Goal: Use online tool/utility: Utilize a website feature to perform a specific function

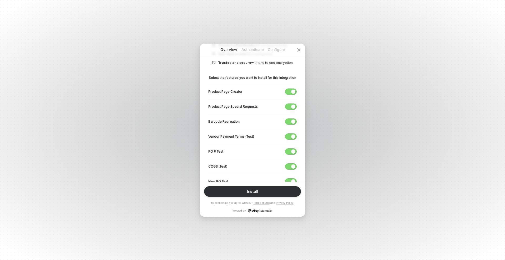
scroll to position [77, 0]
click at [288, 123] on span "button" at bounding box center [289, 122] width 9 height 6
click at [289, 135] on span "button" at bounding box center [289, 137] width 9 height 6
click at [288, 153] on span "button" at bounding box center [289, 152] width 9 height 6
click at [287, 166] on span "button" at bounding box center [289, 167] width 9 height 6
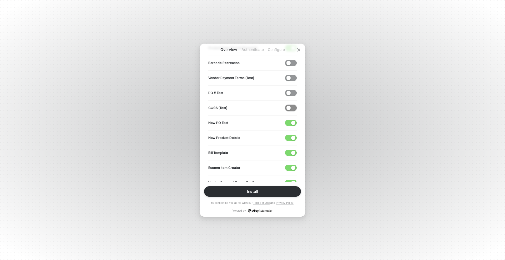
scroll to position [137, 0]
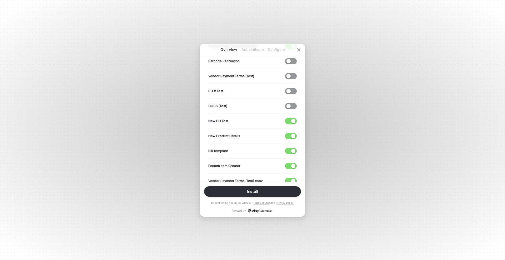
click at [290, 119] on span "button" at bounding box center [289, 121] width 9 height 6
click at [290, 135] on span "button" at bounding box center [289, 136] width 9 height 6
click at [289, 151] on span "button" at bounding box center [289, 151] width 9 height 6
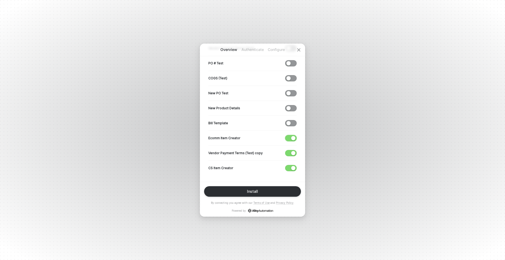
click at [290, 137] on span "button" at bounding box center [289, 138] width 9 height 6
drag, startPoint x: 291, startPoint y: 153, endPoint x: 290, endPoint y: 167, distance: 13.7
click at [290, 153] on span "button" at bounding box center [289, 153] width 9 height 6
click at [290, 167] on span "button" at bounding box center [289, 168] width 9 height 6
click at [243, 192] on button "Install" at bounding box center [252, 192] width 97 height 11
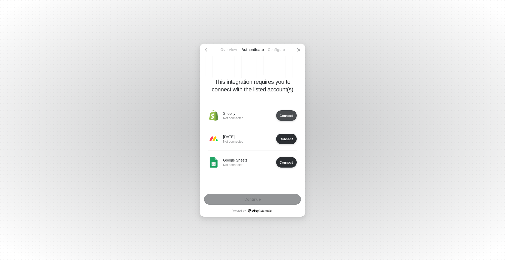
click at [284, 115] on div "Connect" at bounding box center [287, 116] width 14 height 4
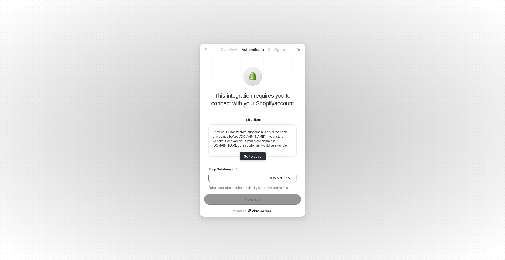
click at [225, 182] on input "Shop Subdomain" at bounding box center [236, 178] width 56 height 8
paste input "empire-merch"
type input "empire-merch"
click at [260, 198] on button "Connect" at bounding box center [252, 199] width 97 height 11
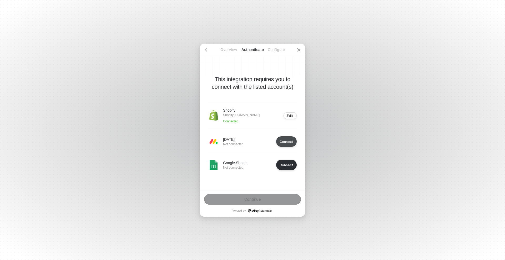
click at [287, 144] on div "Connect" at bounding box center [287, 142] width 14 height 4
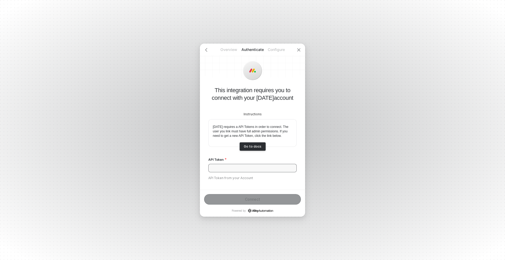
click at [250, 168] on input "API Token" at bounding box center [252, 168] width 88 height 8
paste input "[SECURITY_DATA]"
type input "[SECURITY_DATA]"
click at [276, 202] on button "Connect" at bounding box center [252, 199] width 97 height 11
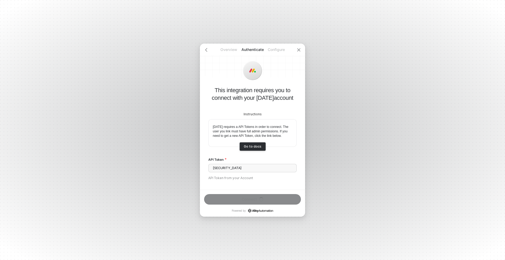
scroll to position [0, 0]
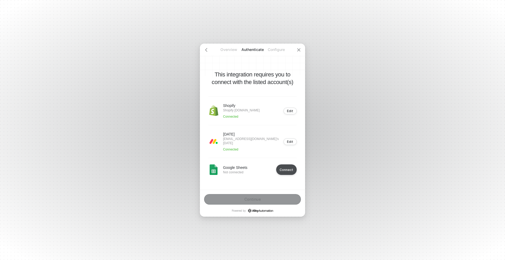
click at [284, 169] on button "Connect" at bounding box center [286, 170] width 21 height 11
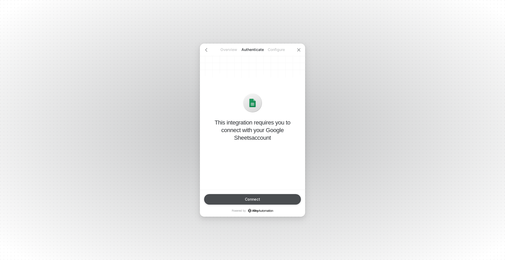
click at [273, 199] on button "Connect" at bounding box center [252, 199] width 97 height 11
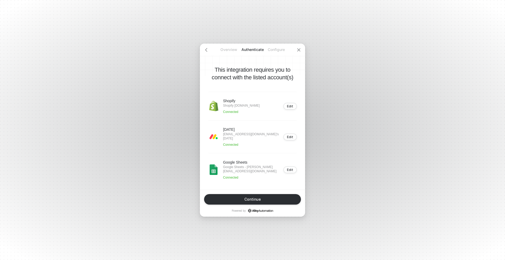
click at [279, 203] on button "Continue" at bounding box center [252, 199] width 97 height 11
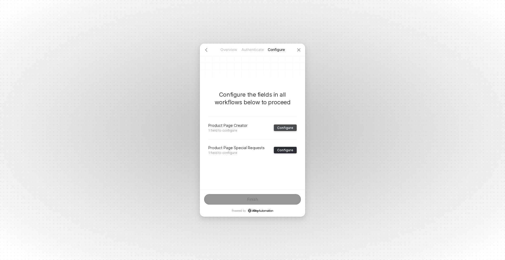
click at [282, 127] on div "Configure" at bounding box center [285, 128] width 16 height 4
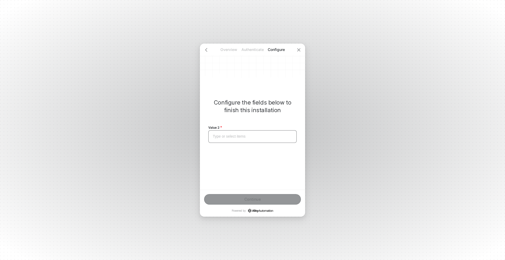
click at [247, 139] on div "Type or select items ﻿" at bounding box center [252, 136] width 88 height 13
click at [230, 198] on button "Continue" at bounding box center [252, 199] width 97 height 11
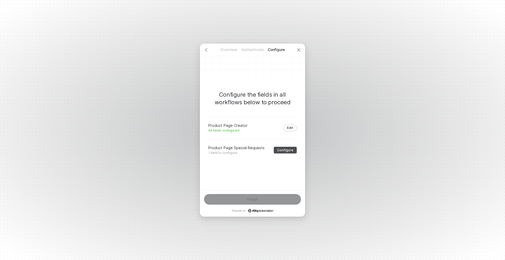
click at [285, 151] on div "Configure" at bounding box center [285, 150] width 16 height 4
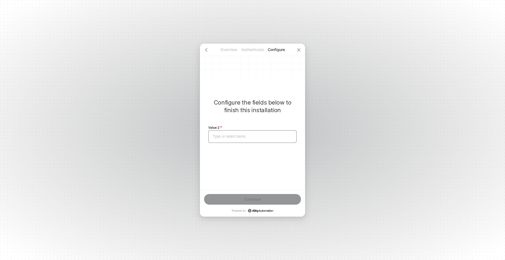
click at [230, 137] on div "Type or select items ﻿" at bounding box center [252, 136] width 79 height 4
click at [257, 200] on div "Continue" at bounding box center [252, 200] width 17 height 4
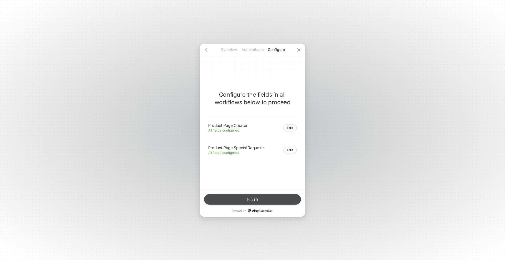
click at [255, 198] on div "Finish" at bounding box center [252, 200] width 11 height 4
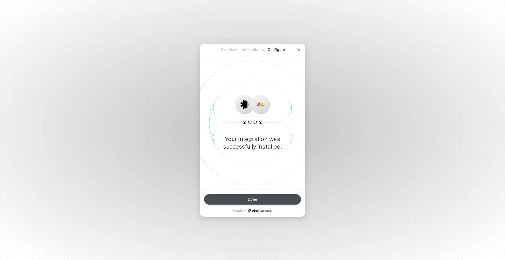
click at [219, 200] on button "Done" at bounding box center [252, 199] width 97 height 11
